Goal: Transaction & Acquisition: Book appointment/travel/reservation

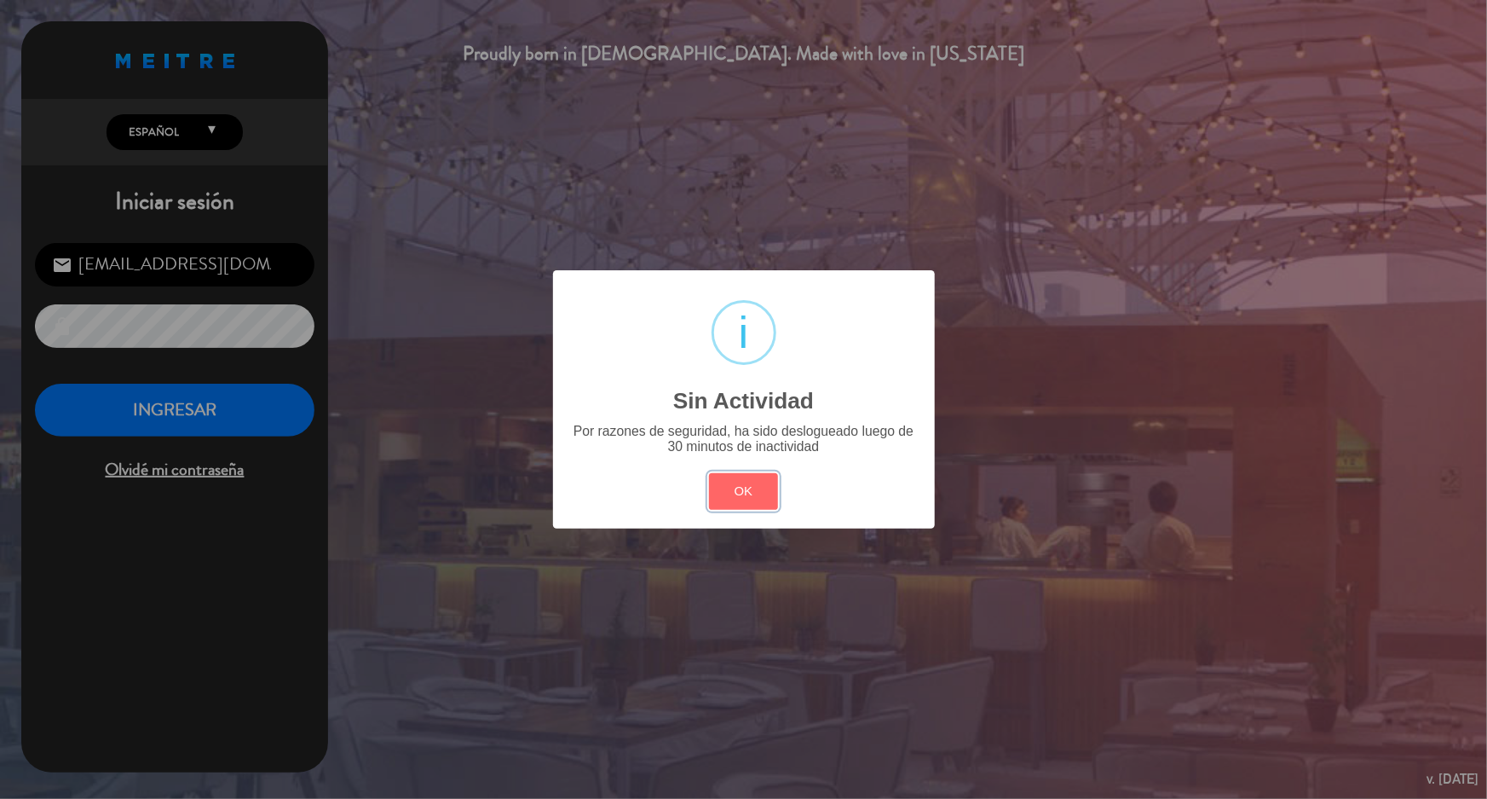
drag, startPoint x: 741, startPoint y: 496, endPoint x: 460, endPoint y: 452, distance: 283.9
click at [741, 494] on button "OK" at bounding box center [743, 491] width 69 height 37
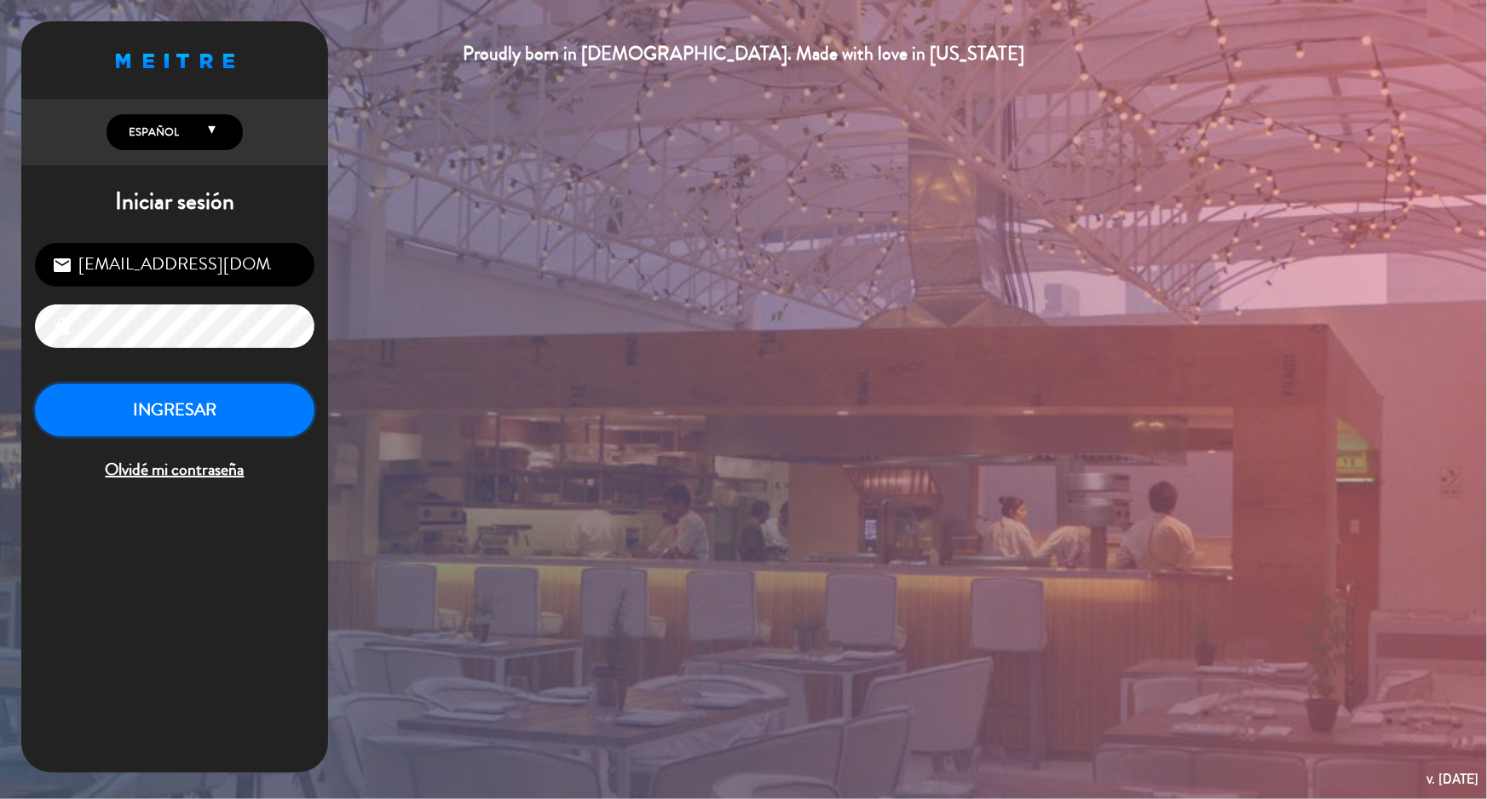
click at [161, 434] on button "INGRESAR" at bounding box center [175, 411] width 280 height 54
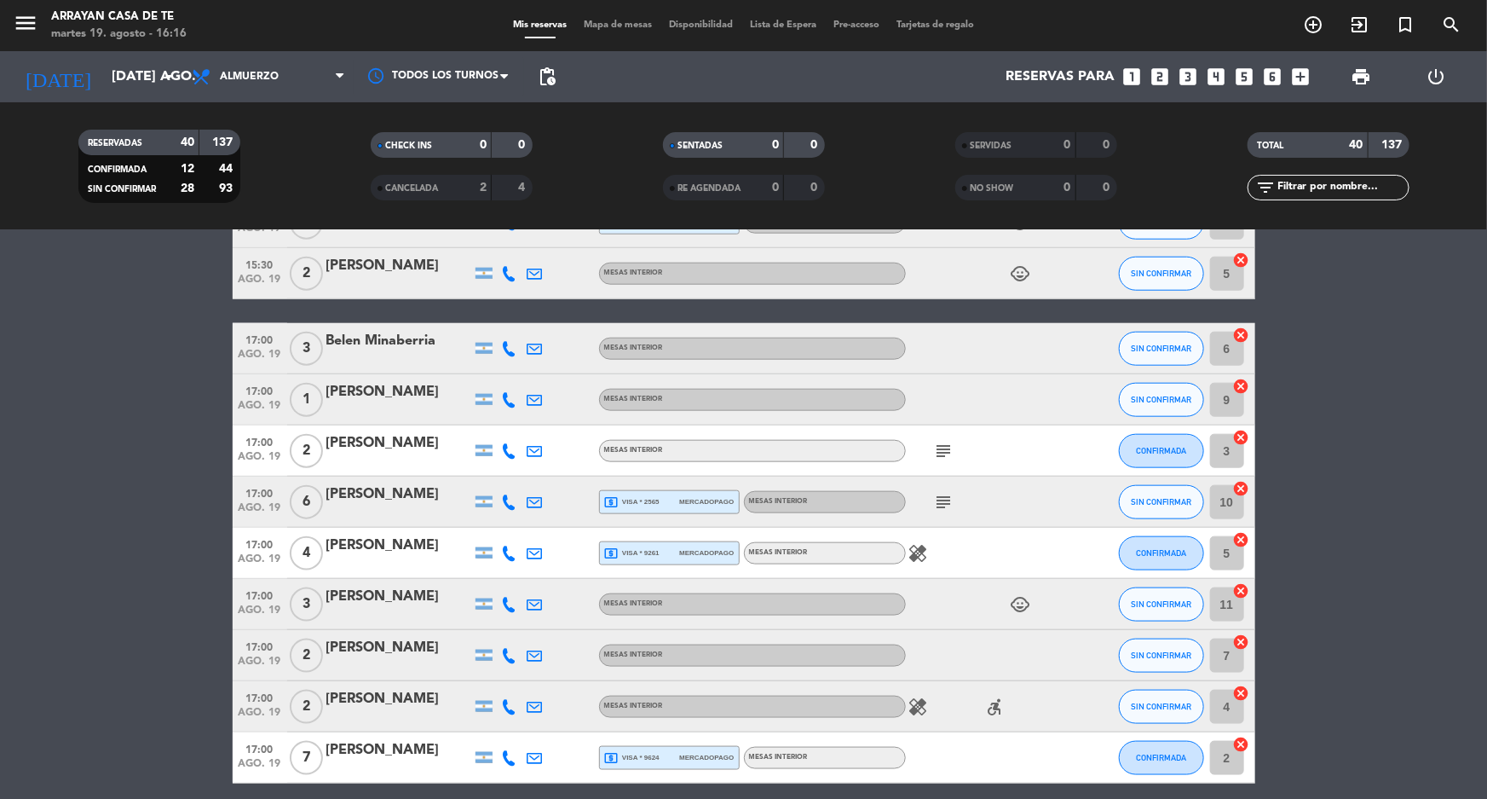
scroll to position [929, 0]
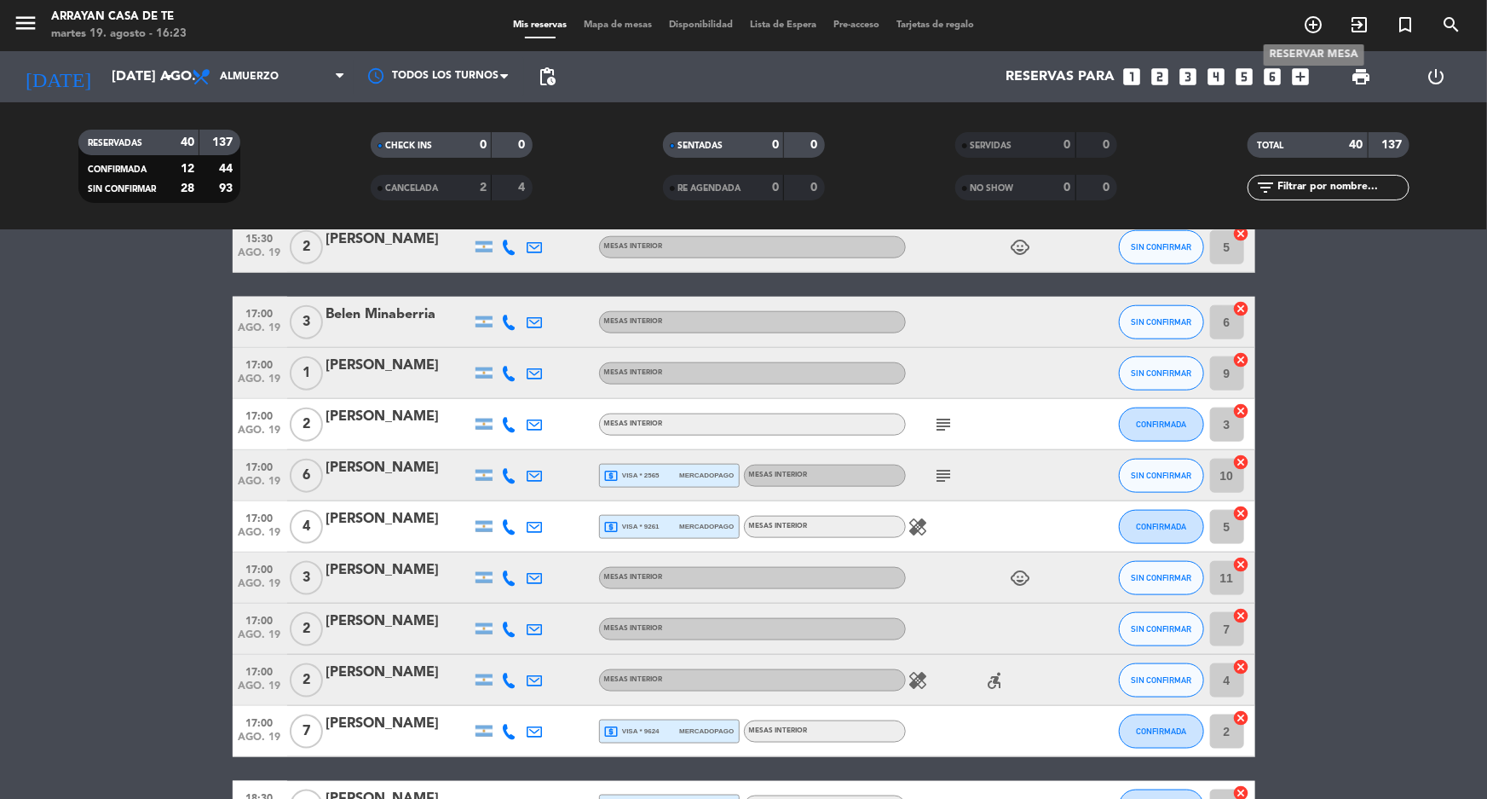
click at [1316, 34] on icon "add_circle_outline" at bounding box center [1313, 24] width 20 height 20
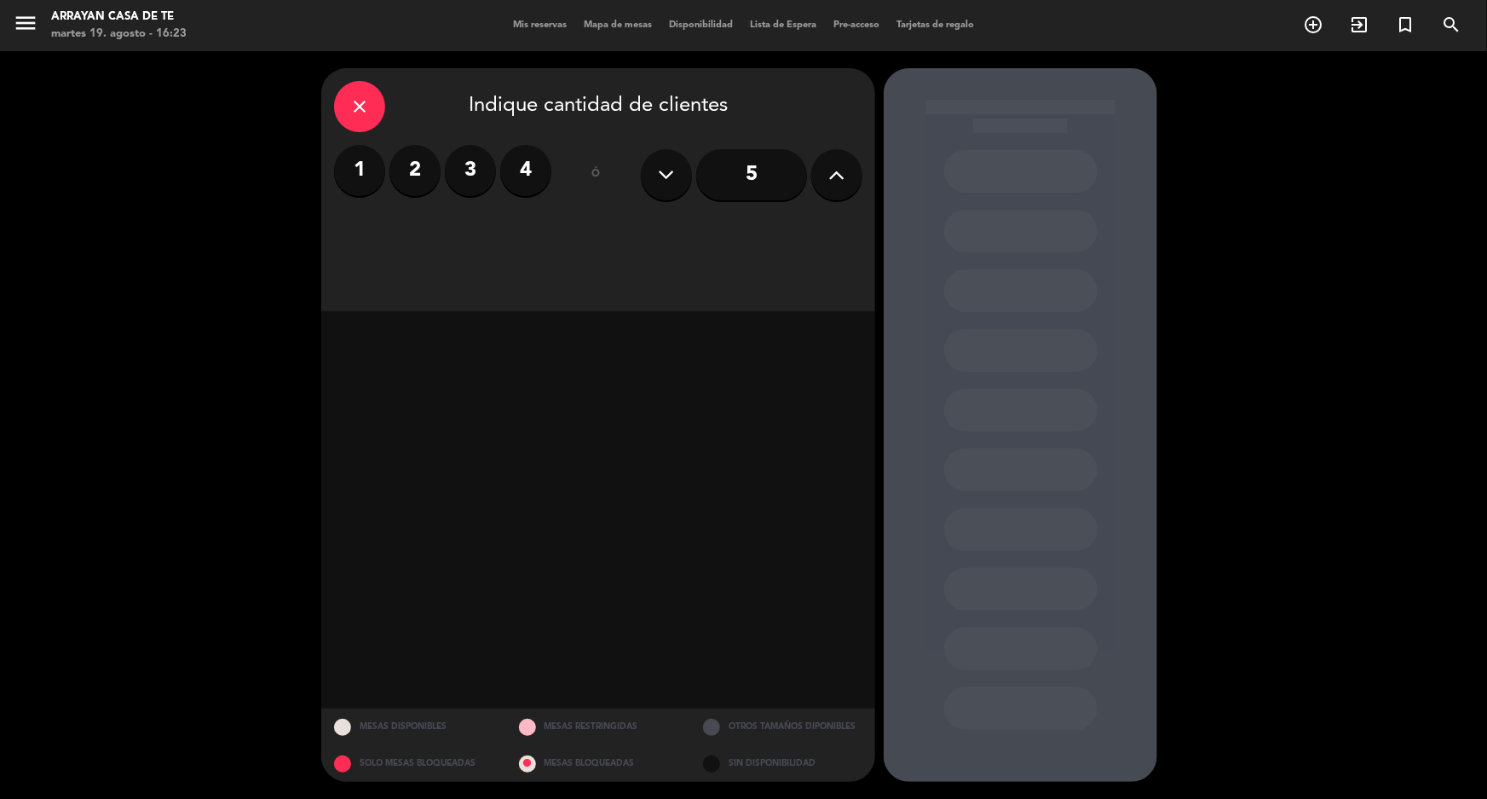
click at [830, 180] on icon at bounding box center [837, 175] width 16 height 26
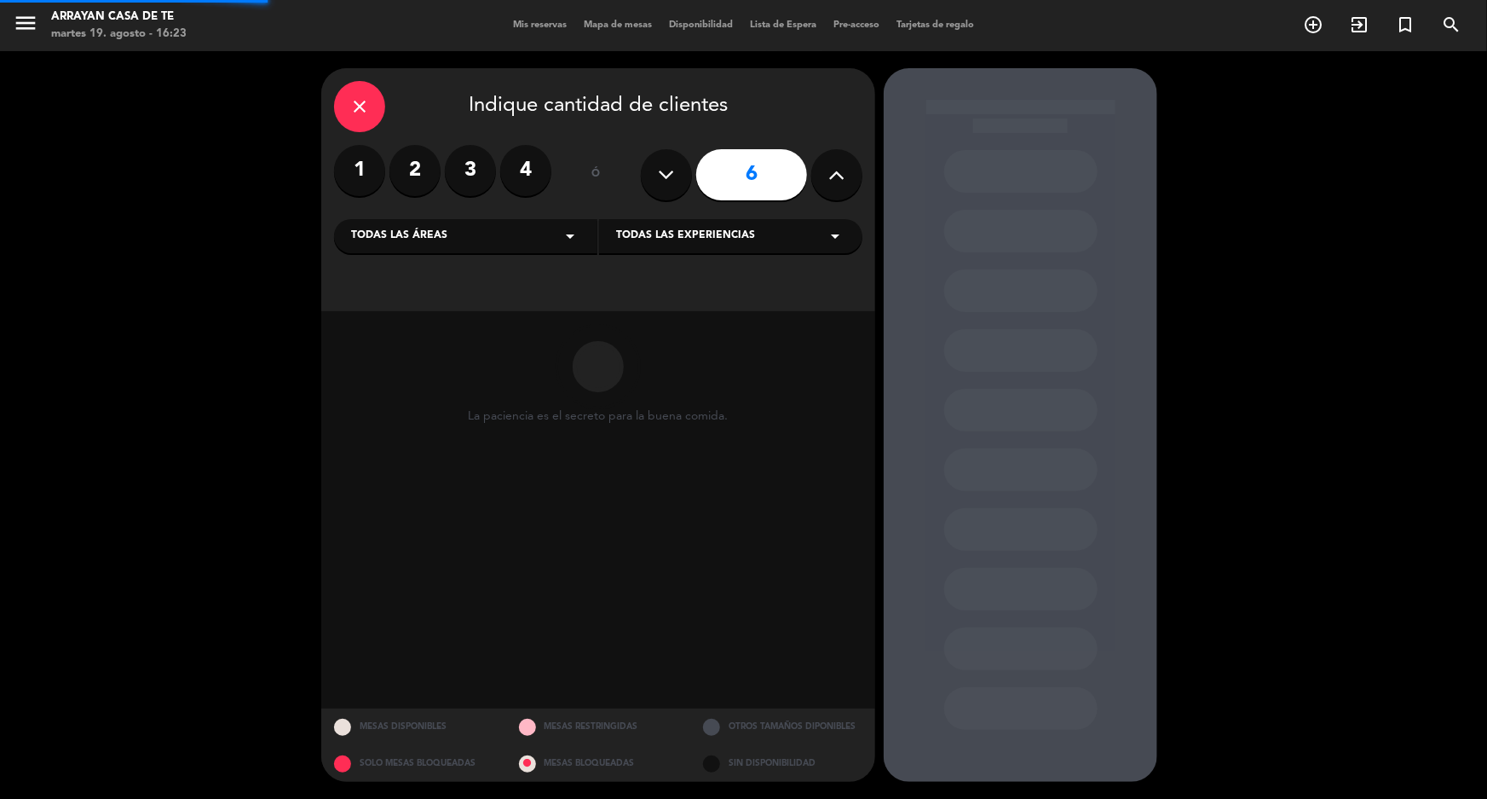
click at [830, 180] on icon at bounding box center [837, 175] width 16 height 26
click at [830, 182] on icon at bounding box center [837, 175] width 16 height 26
type input "8"
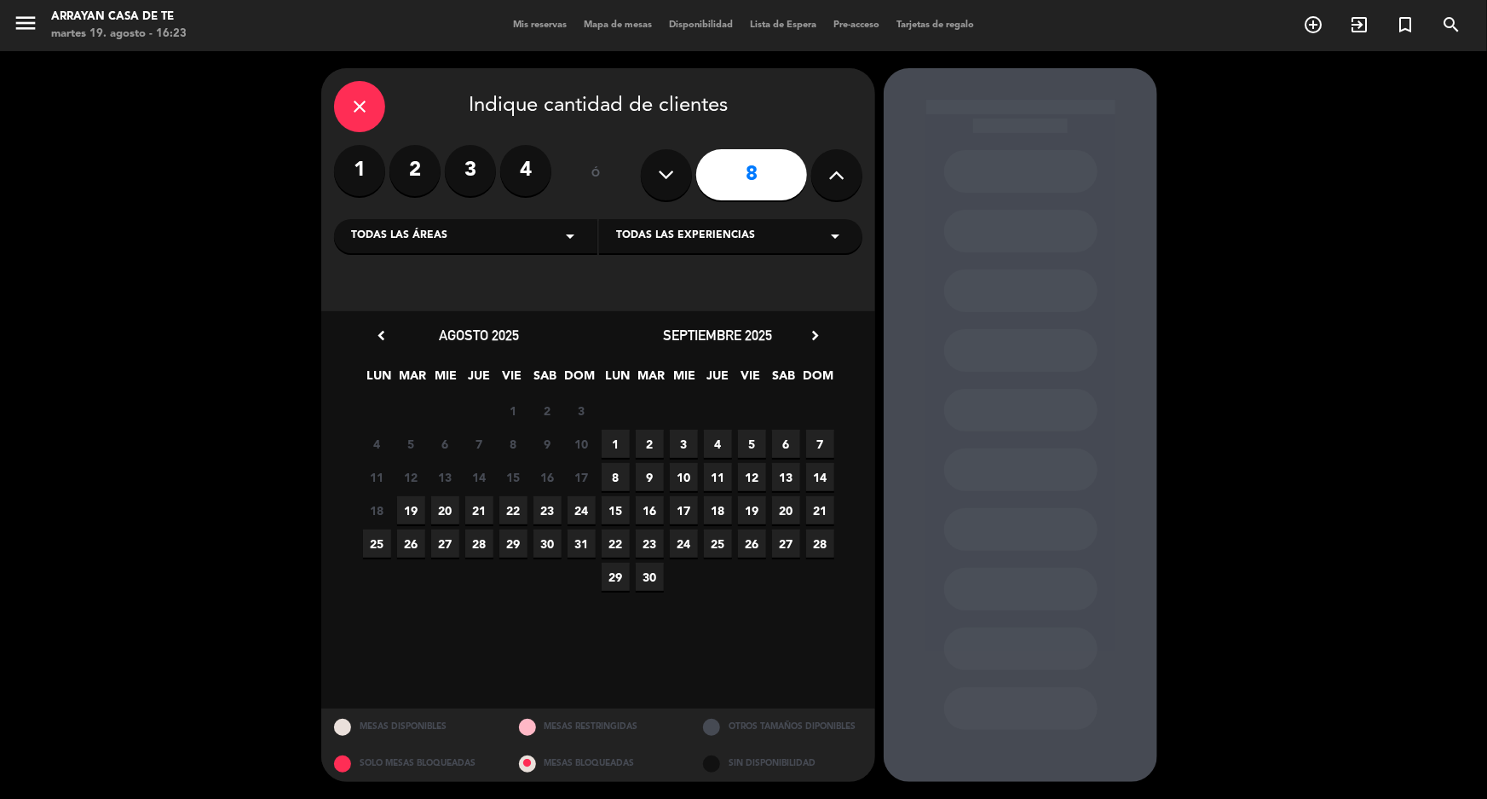
click at [453, 514] on span "20" at bounding box center [445, 510] width 28 height 28
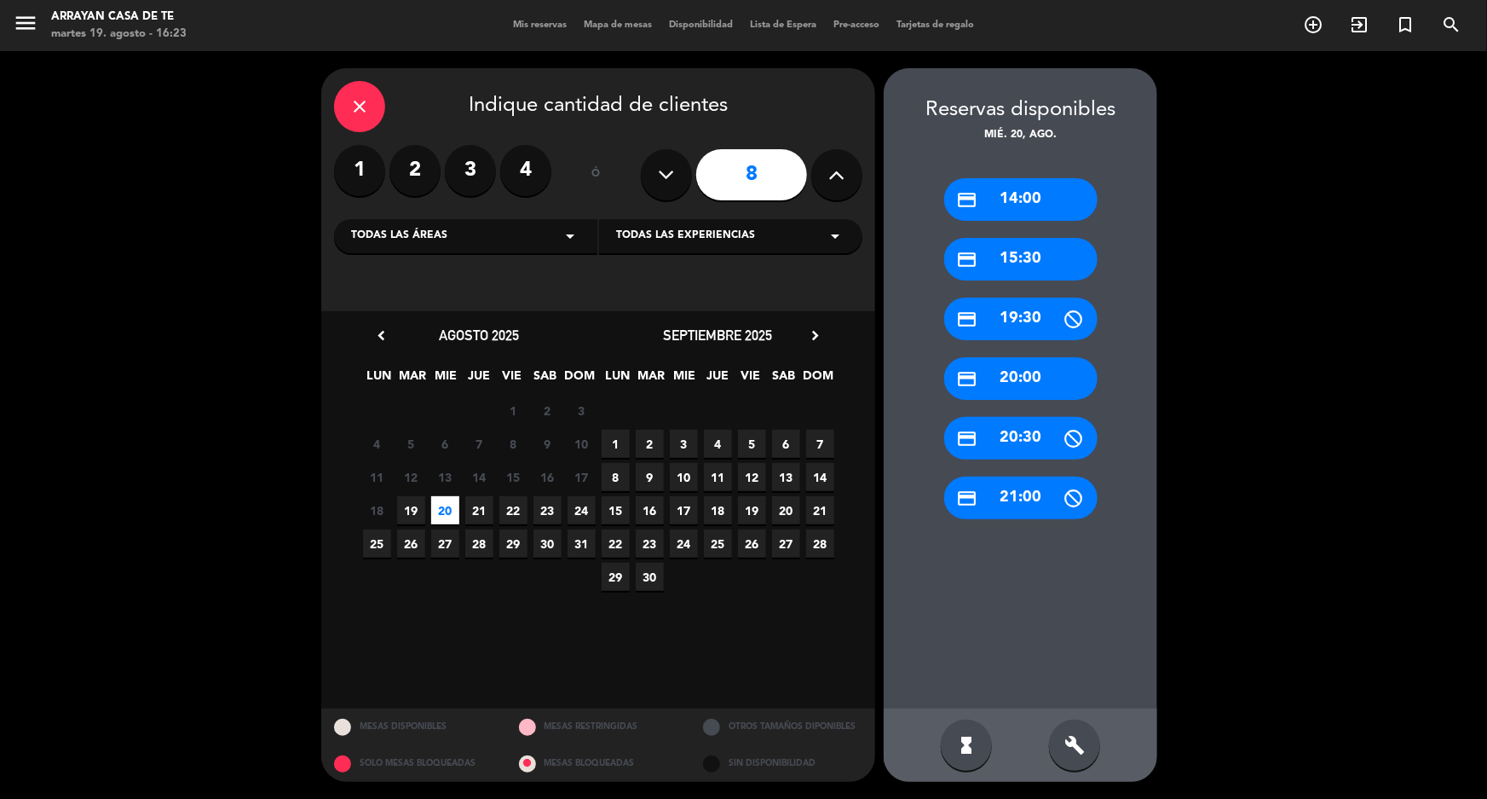
click at [1037, 383] on div "credit_card 20:00" at bounding box center [1020, 378] width 153 height 43
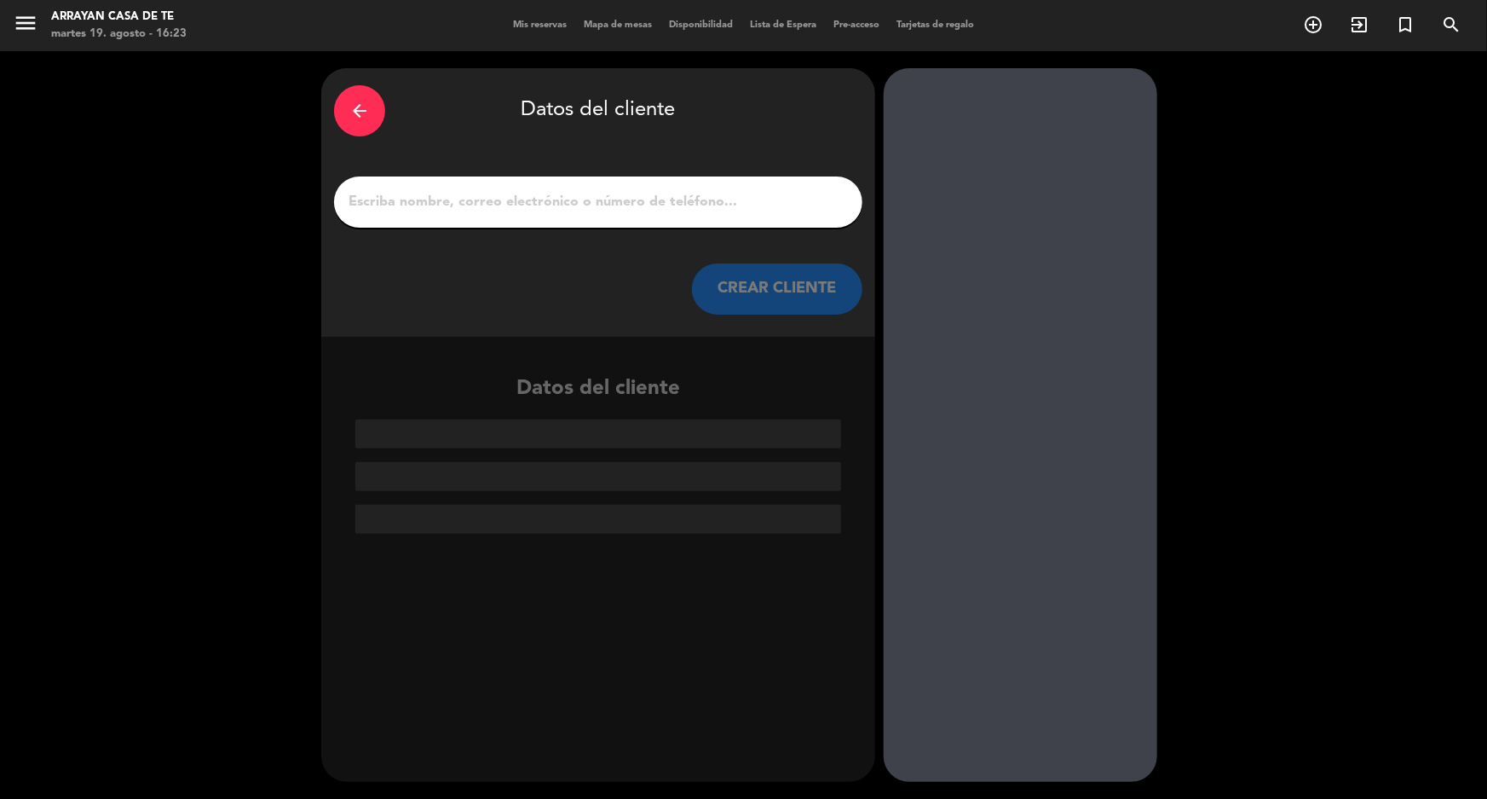
click at [631, 190] on input "1" at bounding box center [598, 202] width 503 height 24
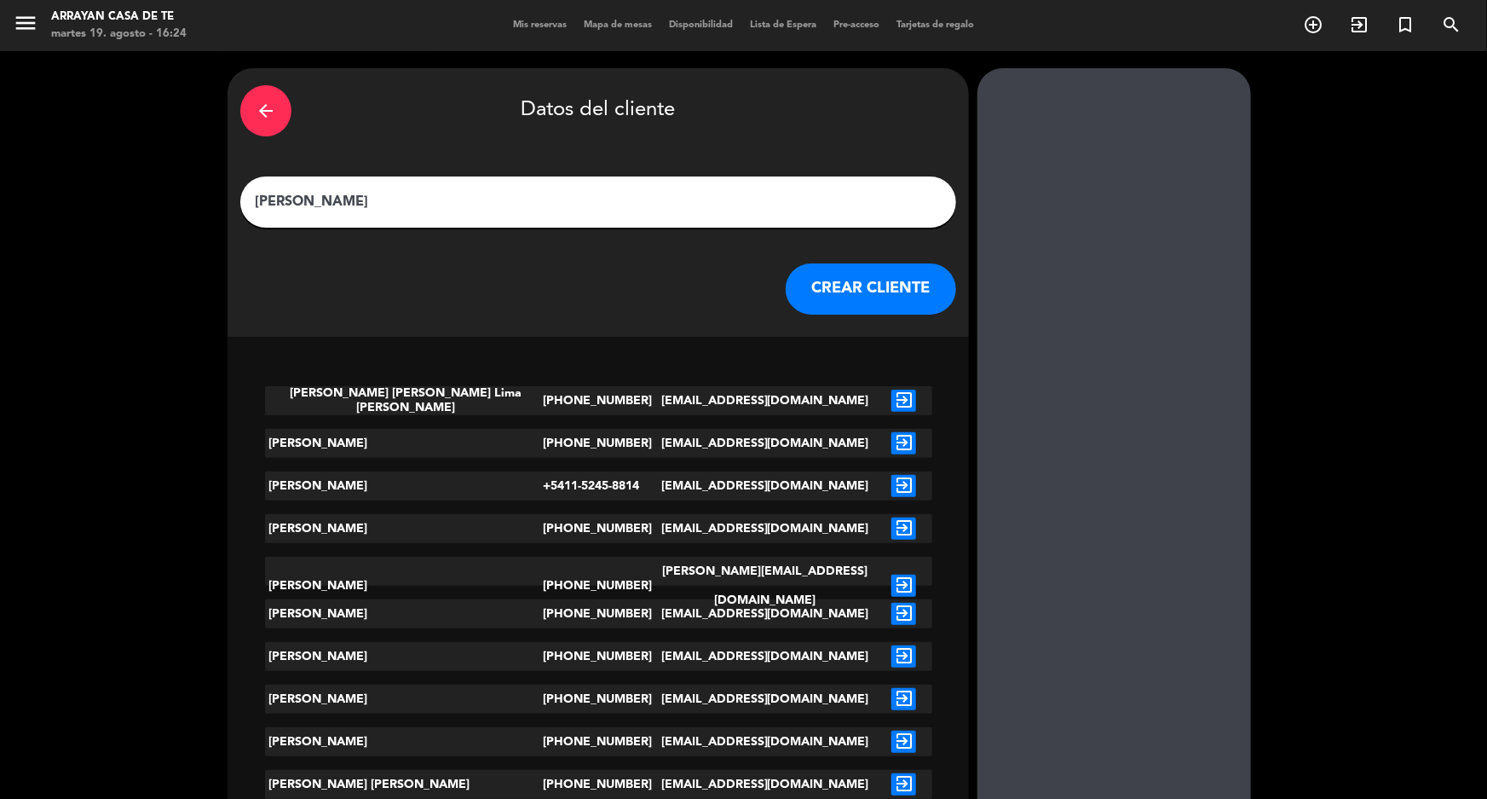
type input "[PERSON_NAME]"
